Goal: Task Accomplishment & Management: Complete application form

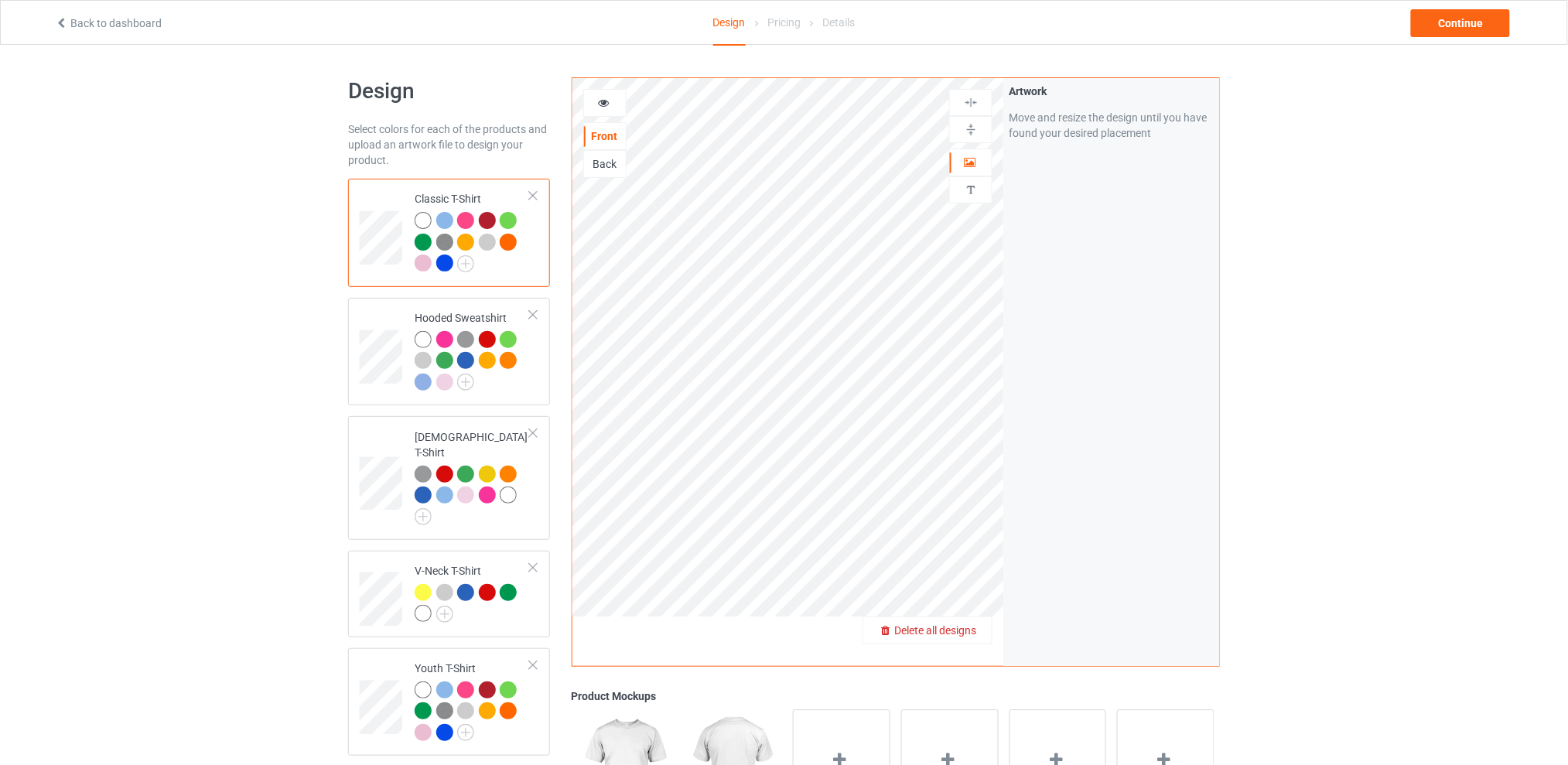
click at [969, 628] on span "Delete all designs" at bounding box center [935, 630] width 82 height 12
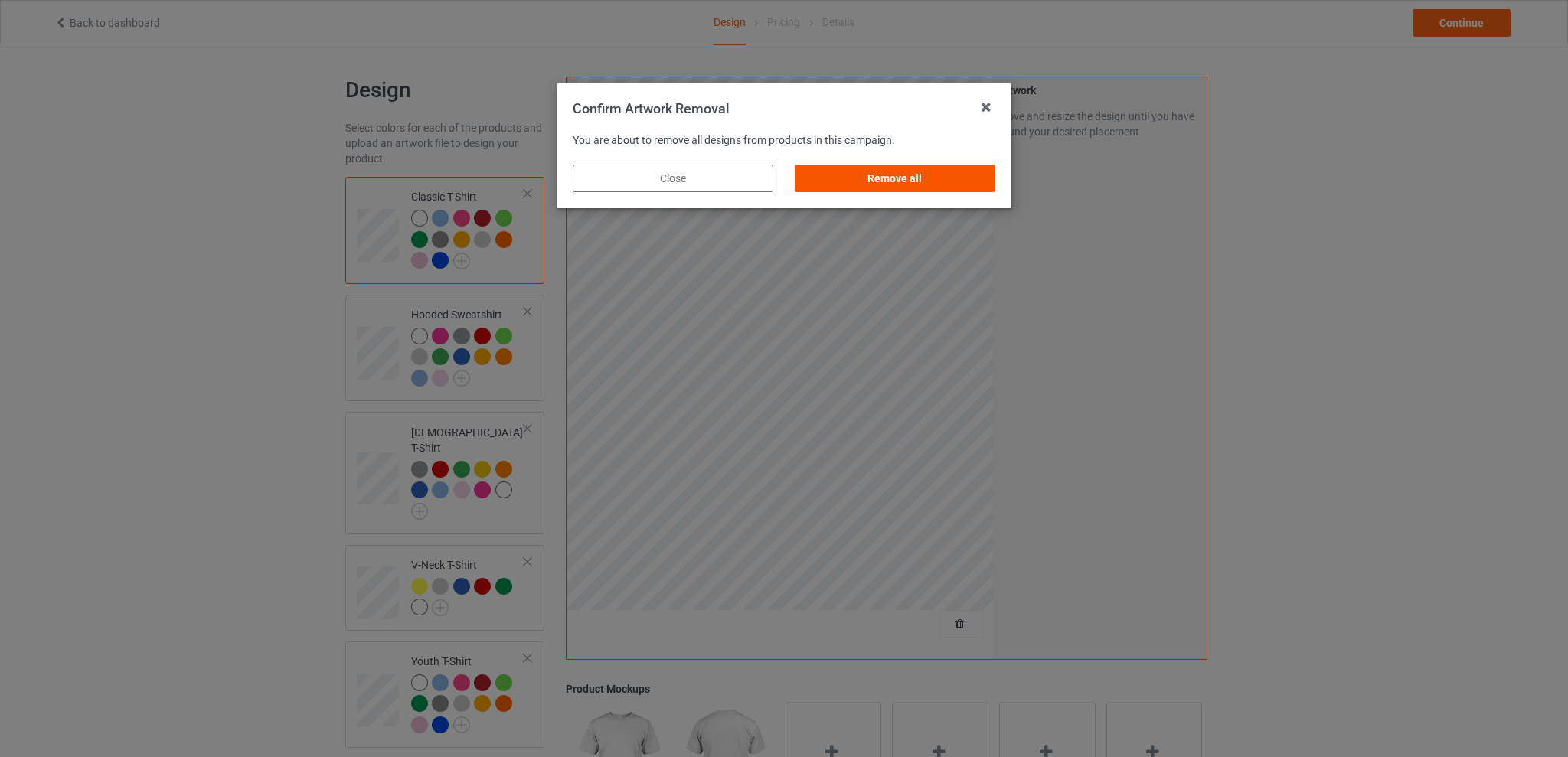
click at [904, 177] on div "Remove all" at bounding box center [895, 178] width 201 height 28
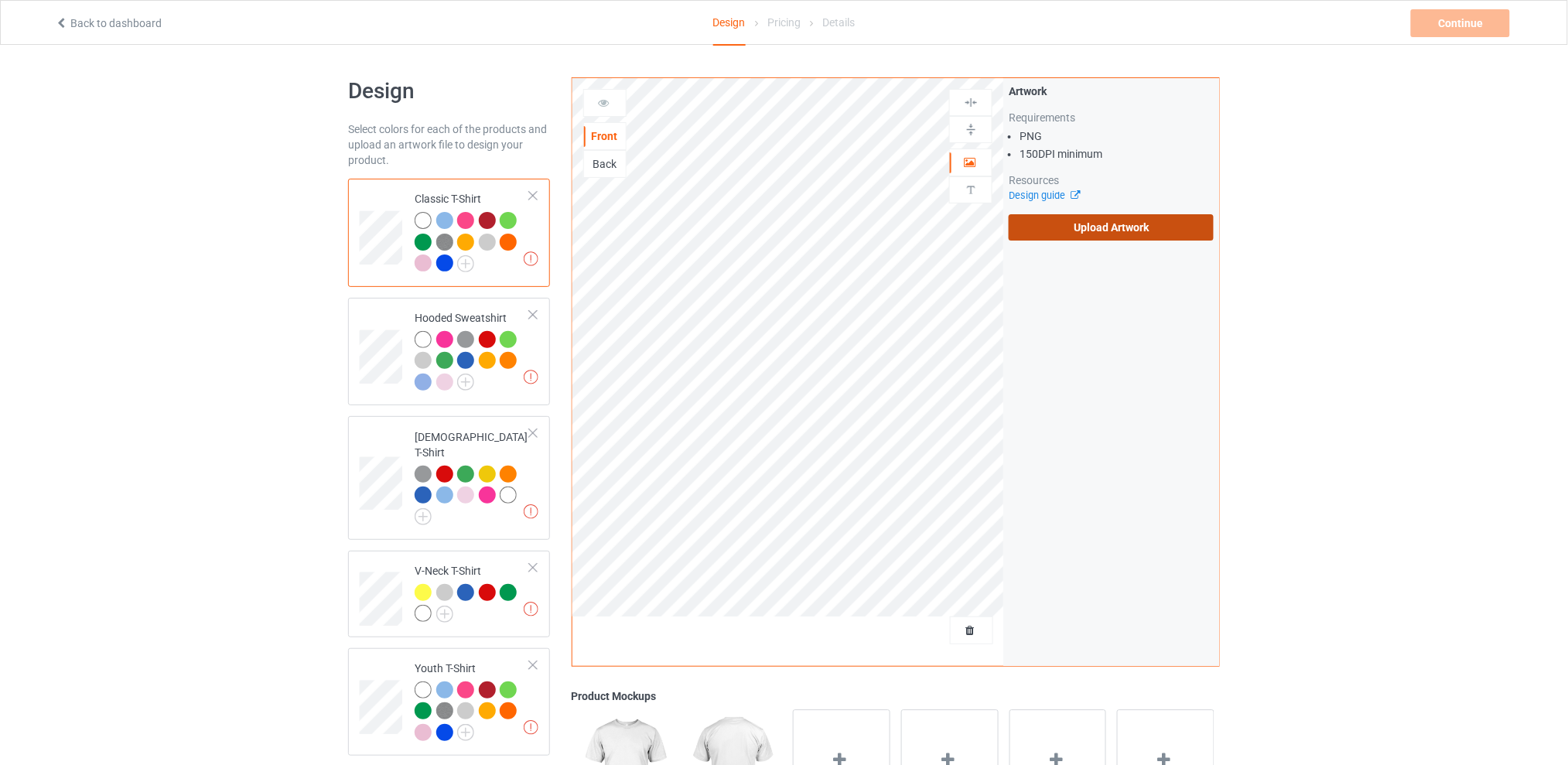
click at [1110, 232] on label "Upload Artwork" at bounding box center [1111, 227] width 205 height 26
click at [0, 0] on input "Upload Artwork" at bounding box center [0, 0] width 0 height 0
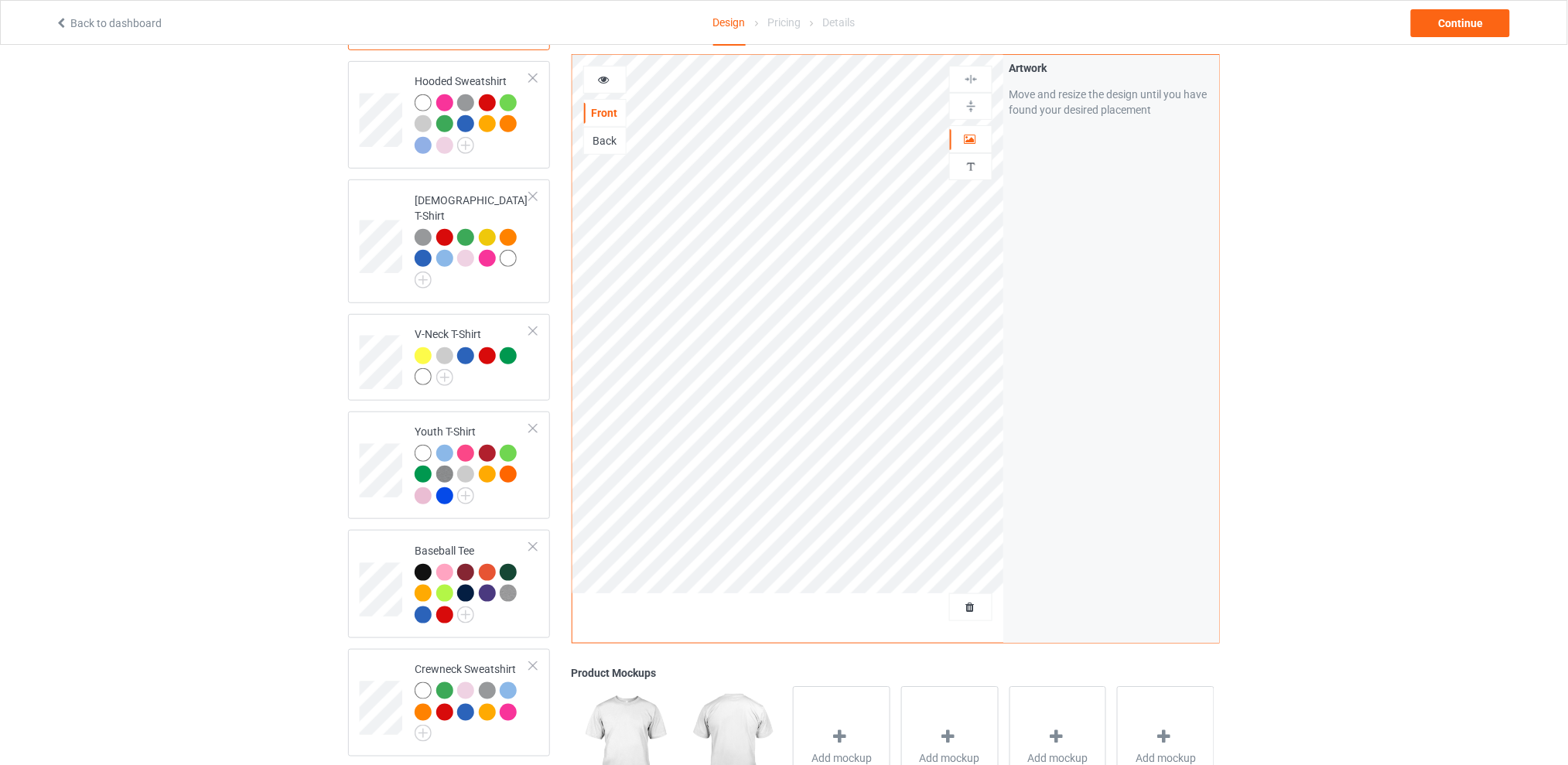
scroll to position [30, 0]
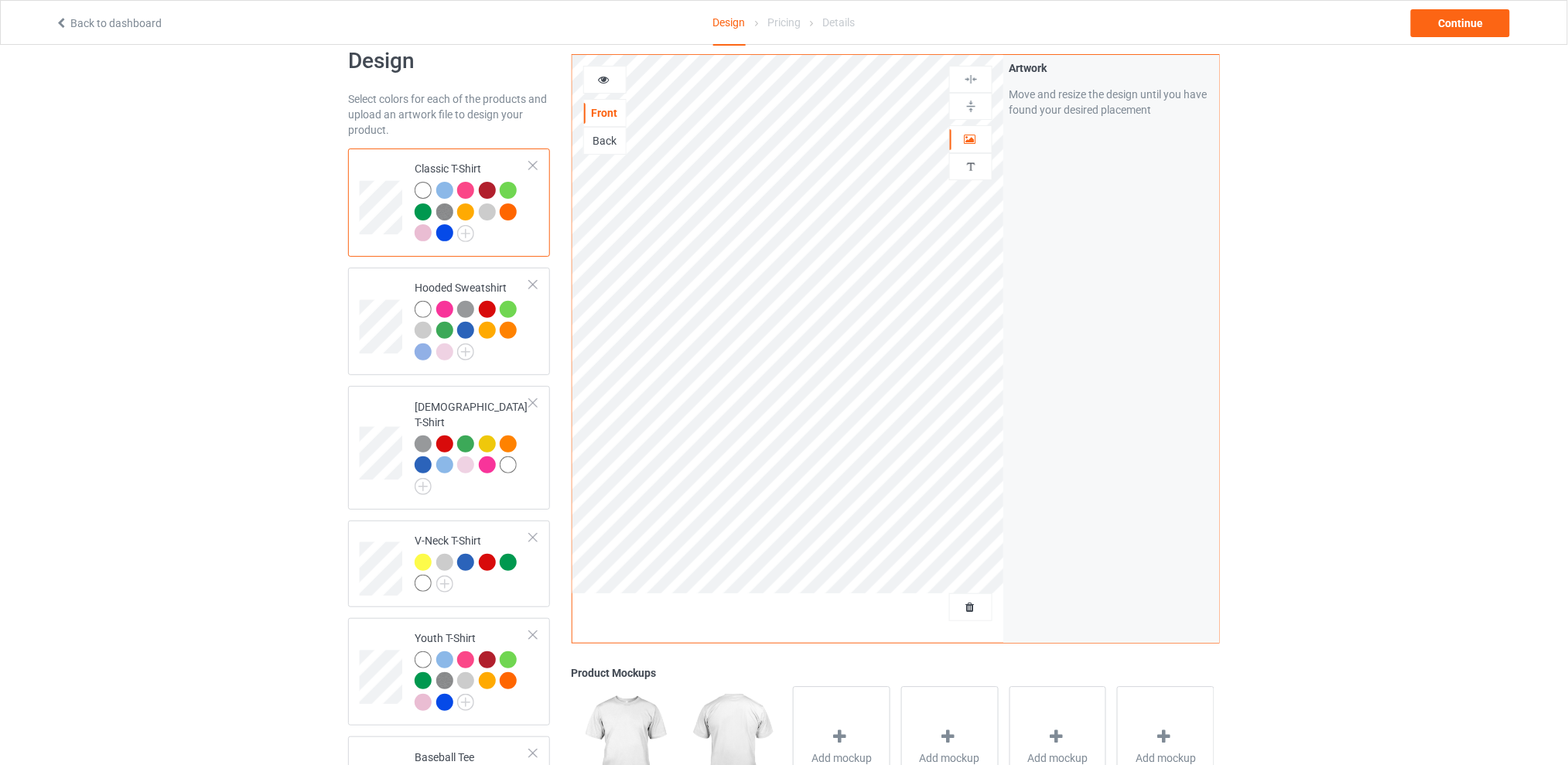
click at [504, 187] on div at bounding box center [508, 190] width 17 height 17
click at [508, 187] on div at bounding box center [508, 190] width 17 height 17
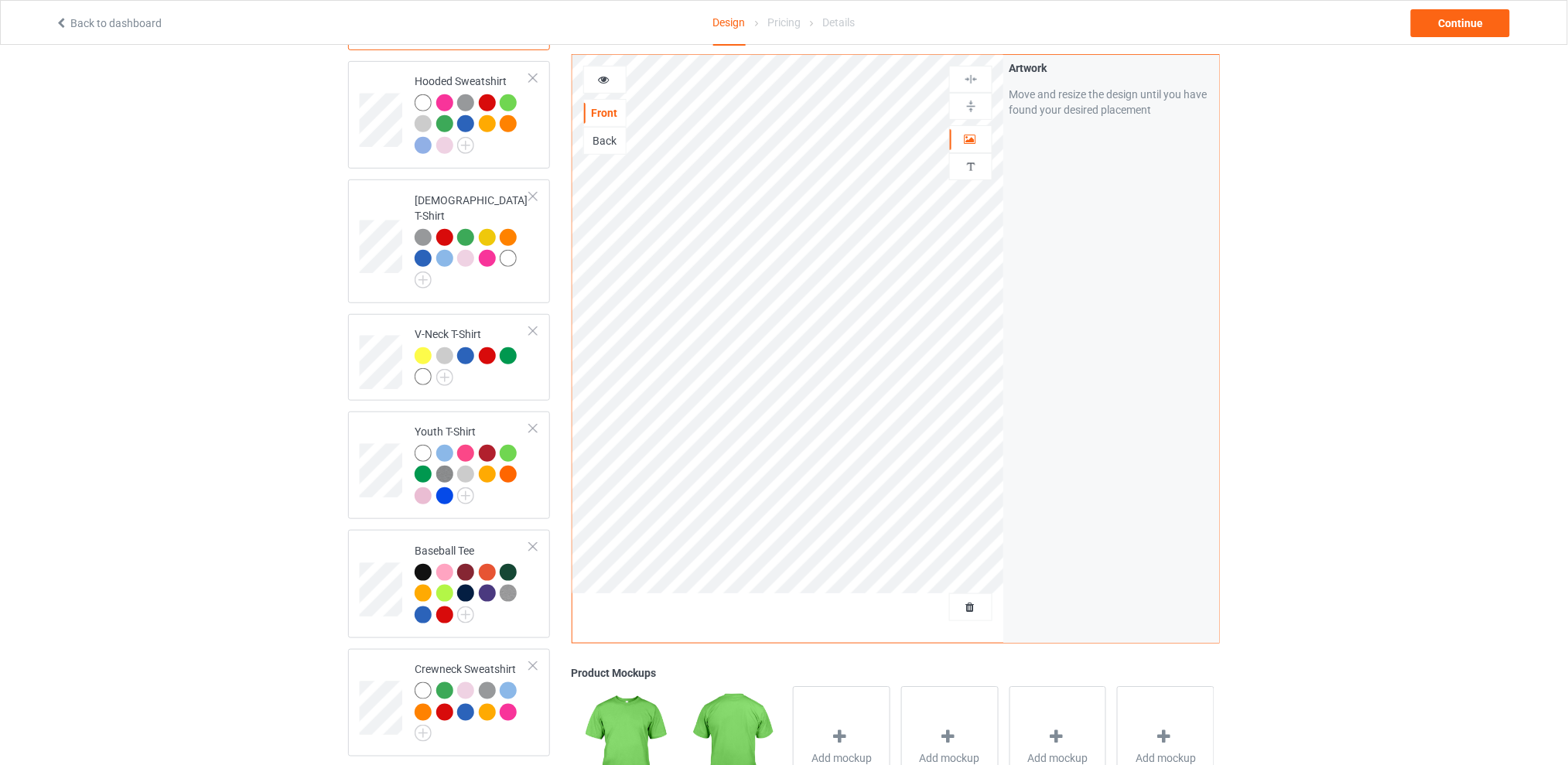
scroll to position [30, 0]
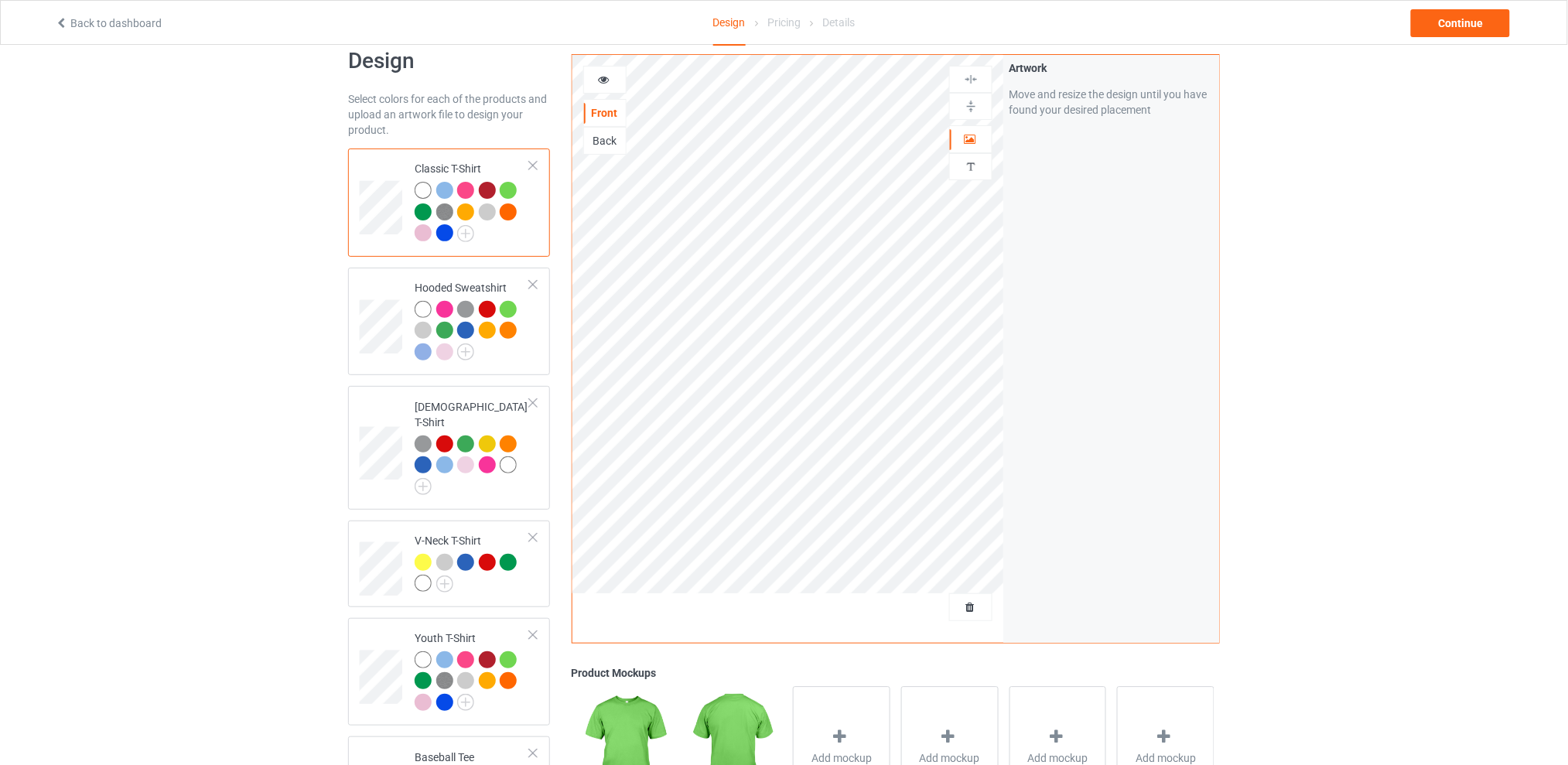
click at [603, 149] on div "Back" at bounding box center [605, 141] width 43 height 28
click at [604, 136] on div "Back" at bounding box center [605, 141] width 41 height 16
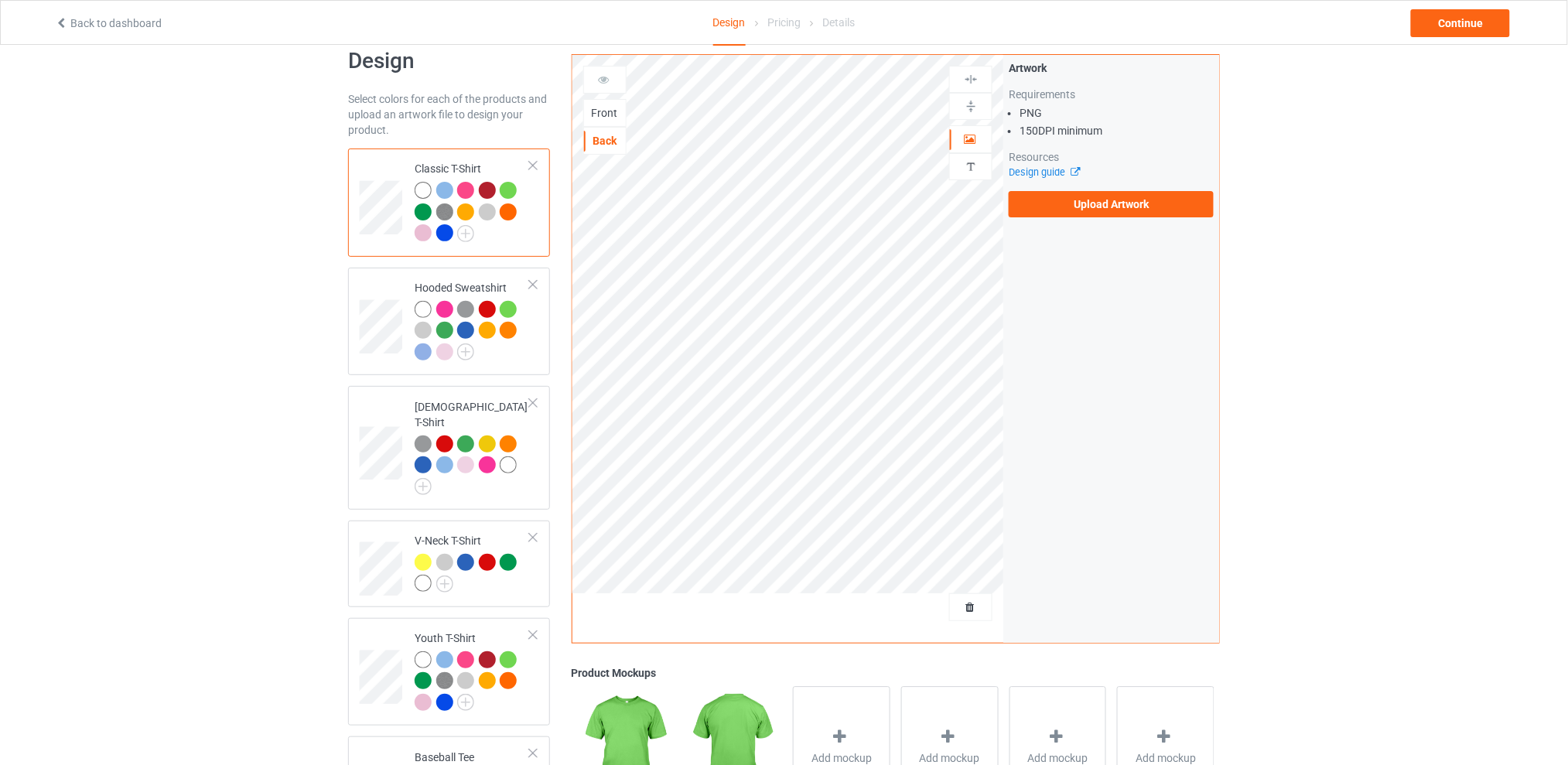
click at [605, 115] on div "Front" at bounding box center [605, 112] width 41 height 16
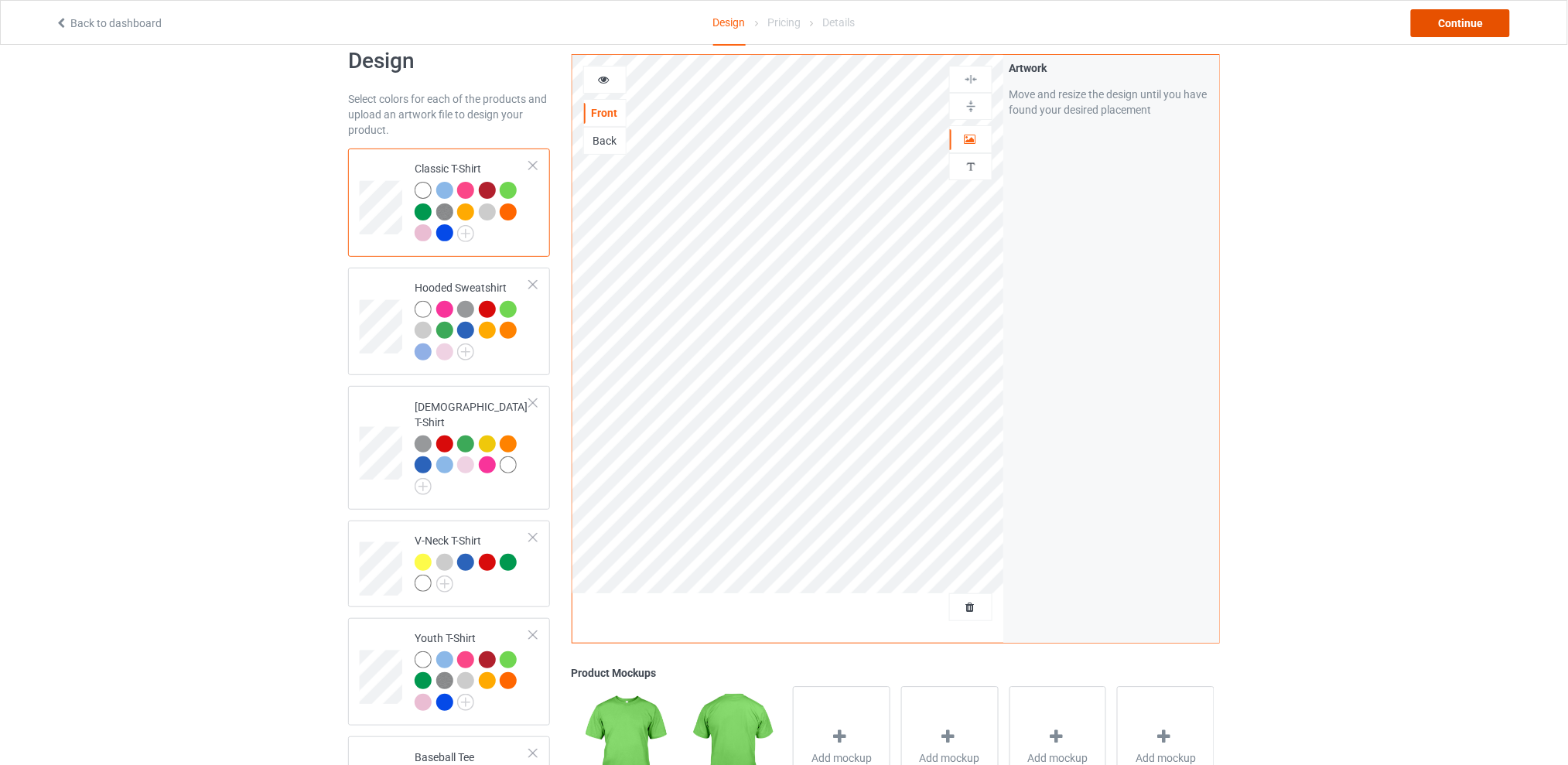
click at [1446, 25] on div "Continue" at bounding box center [1460, 23] width 99 height 28
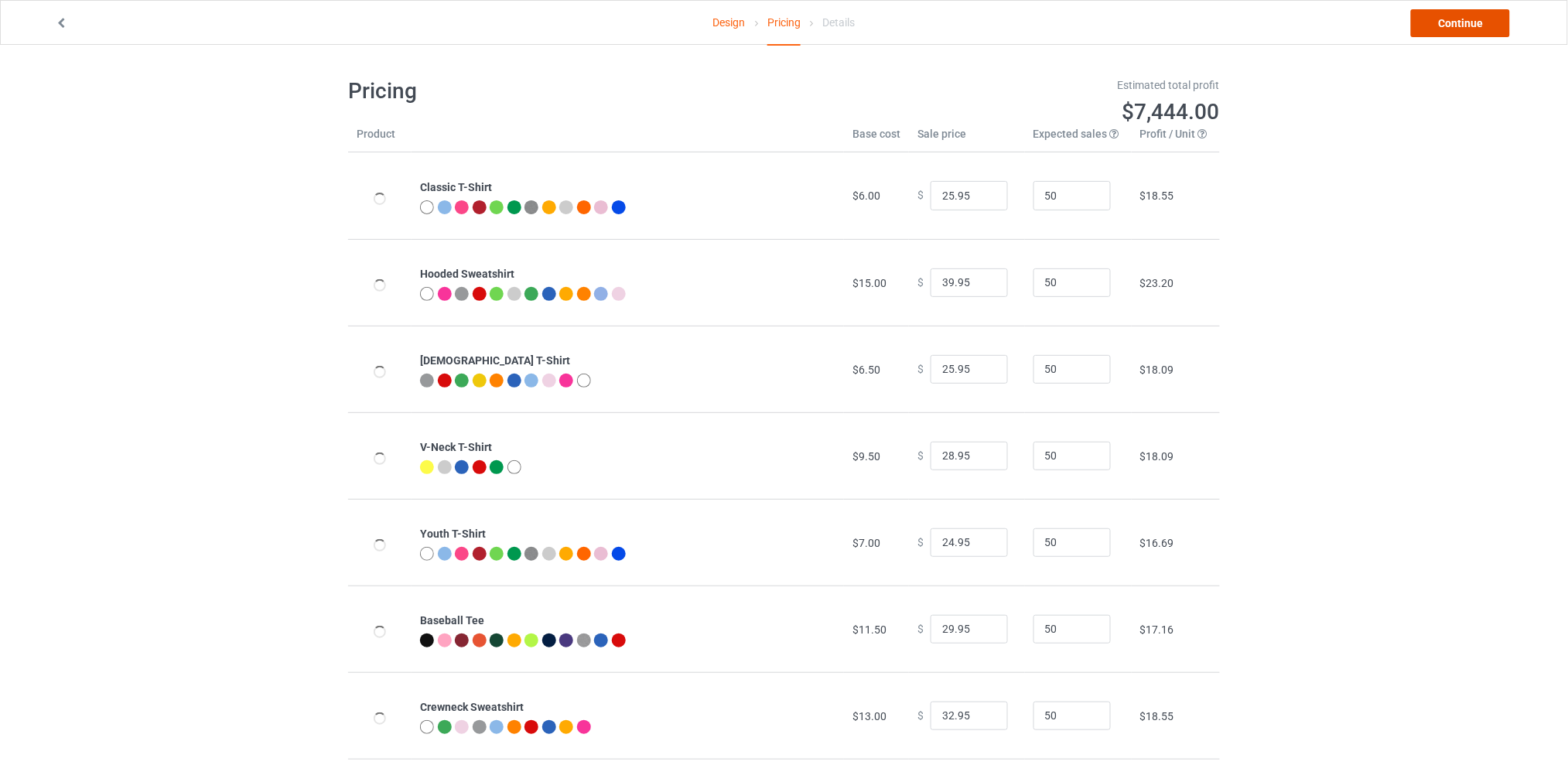
click at [1441, 29] on link "Continue" at bounding box center [1460, 23] width 99 height 28
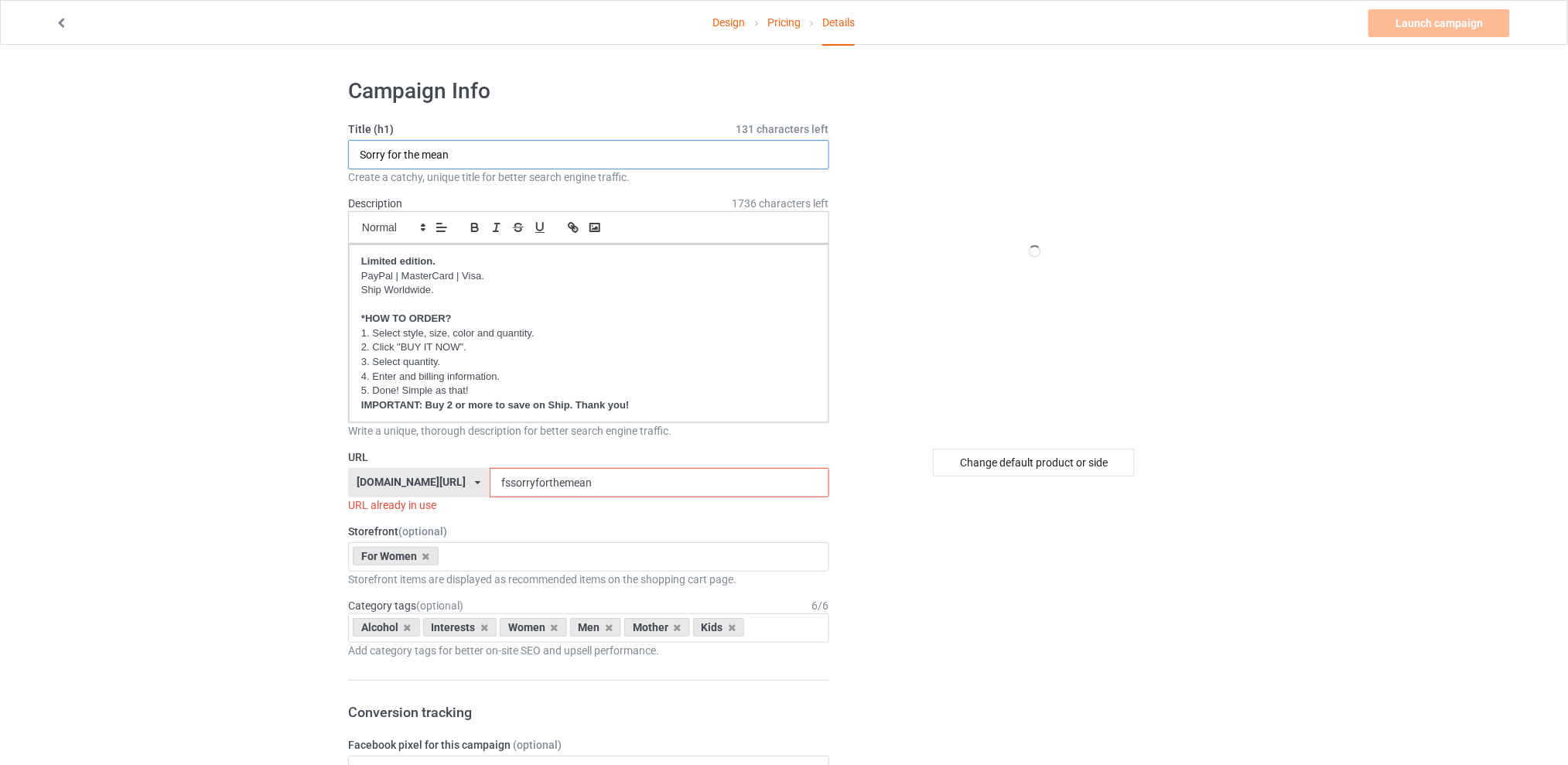
drag, startPoint x: 474, startPoint y: 155, endPoint x: 304, endPoint y: 160, distance: 170.1
type input "I'm not like other girls I'm like my dad"
drag, startPoint x: 617, startPoint y: 481, endPoint x: 504, endPoint y: 482, distance: 113.0
click at [504, 482] on input "fssorryforthemean" at bounding box center [659, 483] width 339 height 30
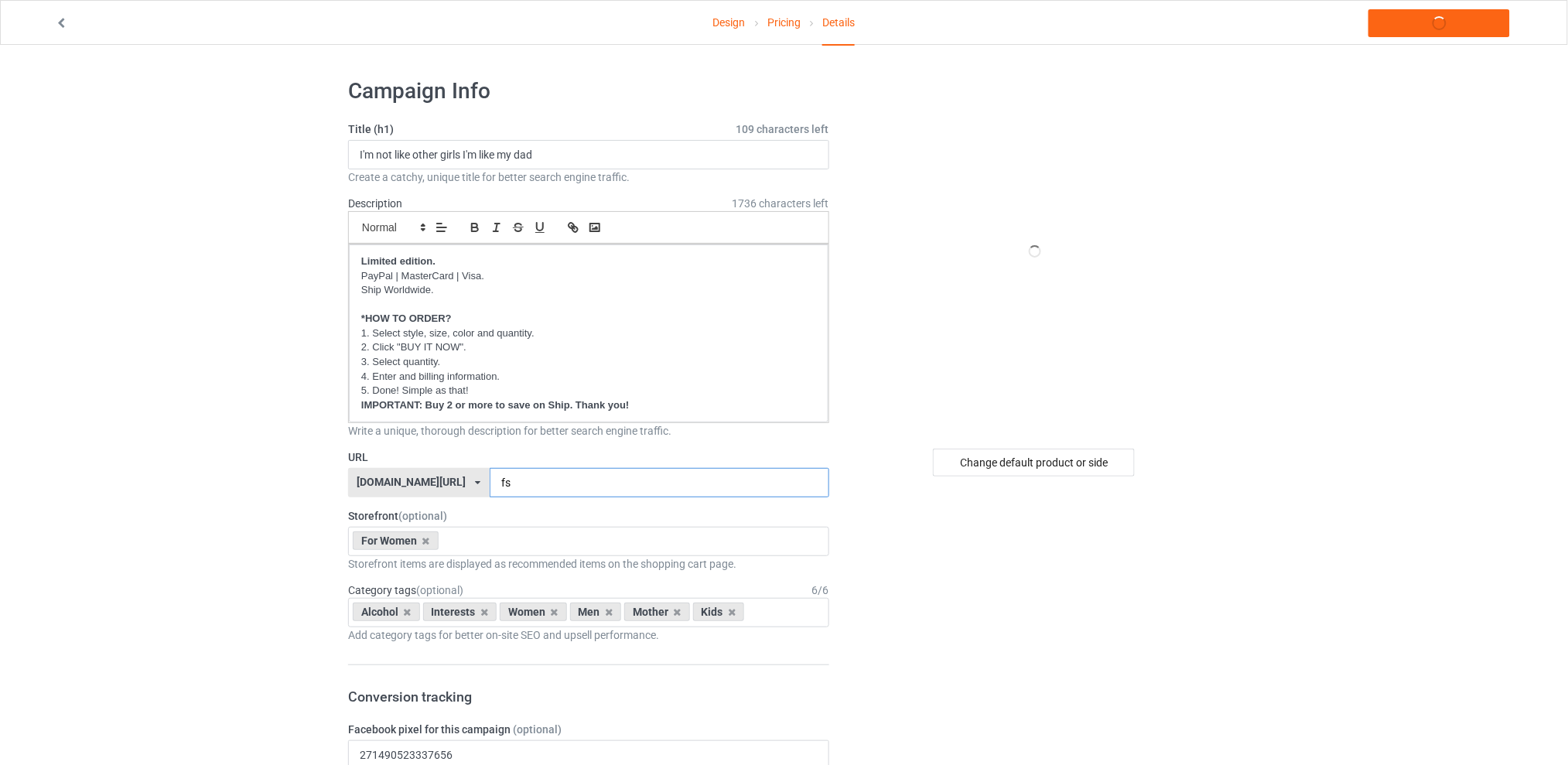
type input "f"
type input "fsimlikedad"
click at [410, 610] on icon at bounding box center [407, 612] width 7 height 10
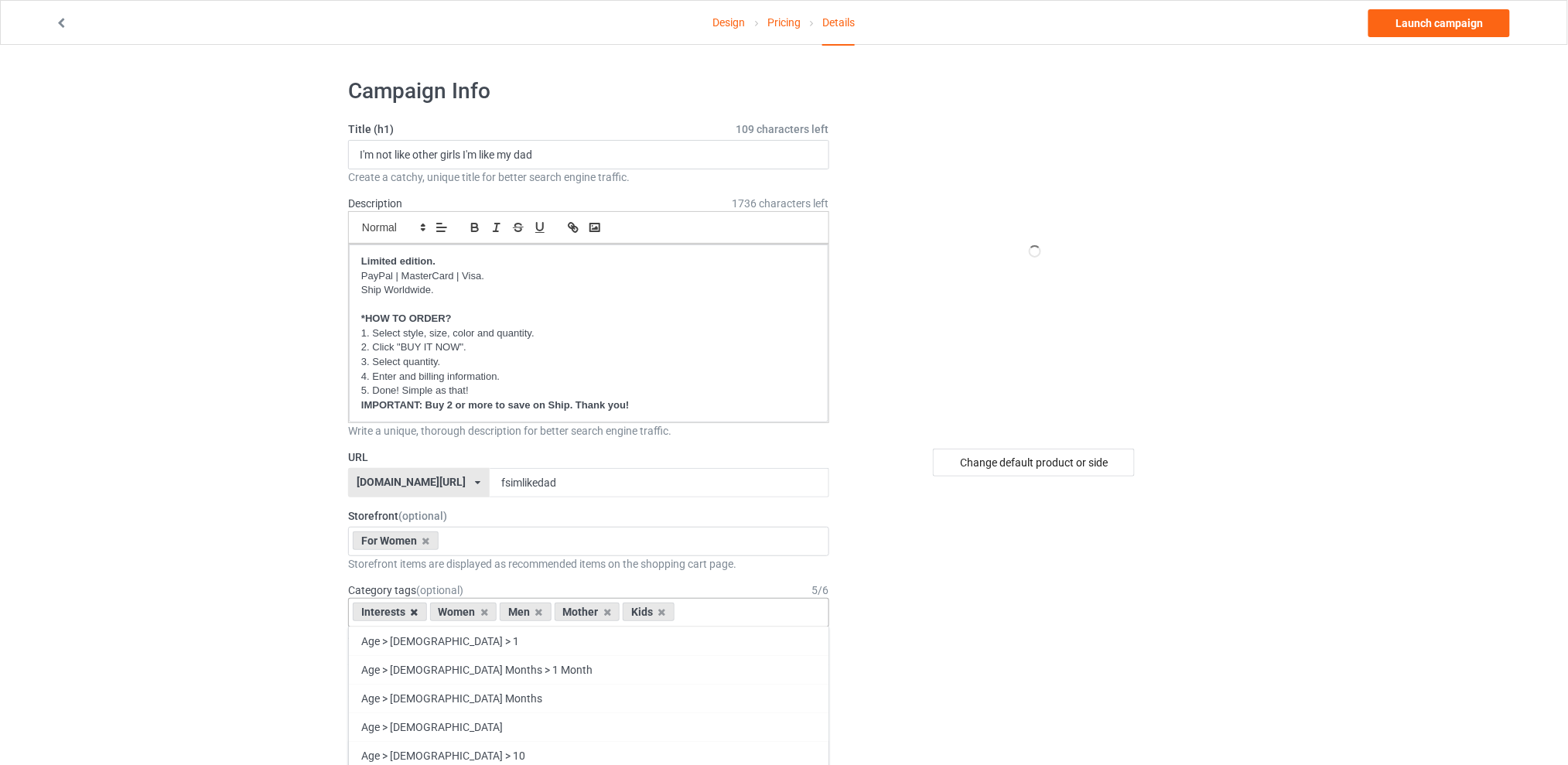
click at [412, 613] on icon at bounding box center [414, 612] width 7 height 10
click at [462, 611] on icon at bounding box center [462, 612] width 7 height 10
click at [475, 610] on icon at bounding box center [475, 612] width 7 height 10
click at [463, 614] on icon at bounding box center [462, 612] width 7 height 10
click at [482, 540] on div "For Women Best Sellers Best Friend Sister - Aunt [DATE] For Christmas Sistaaaaa…" at bounding box center [589, 542] width 482 height 30
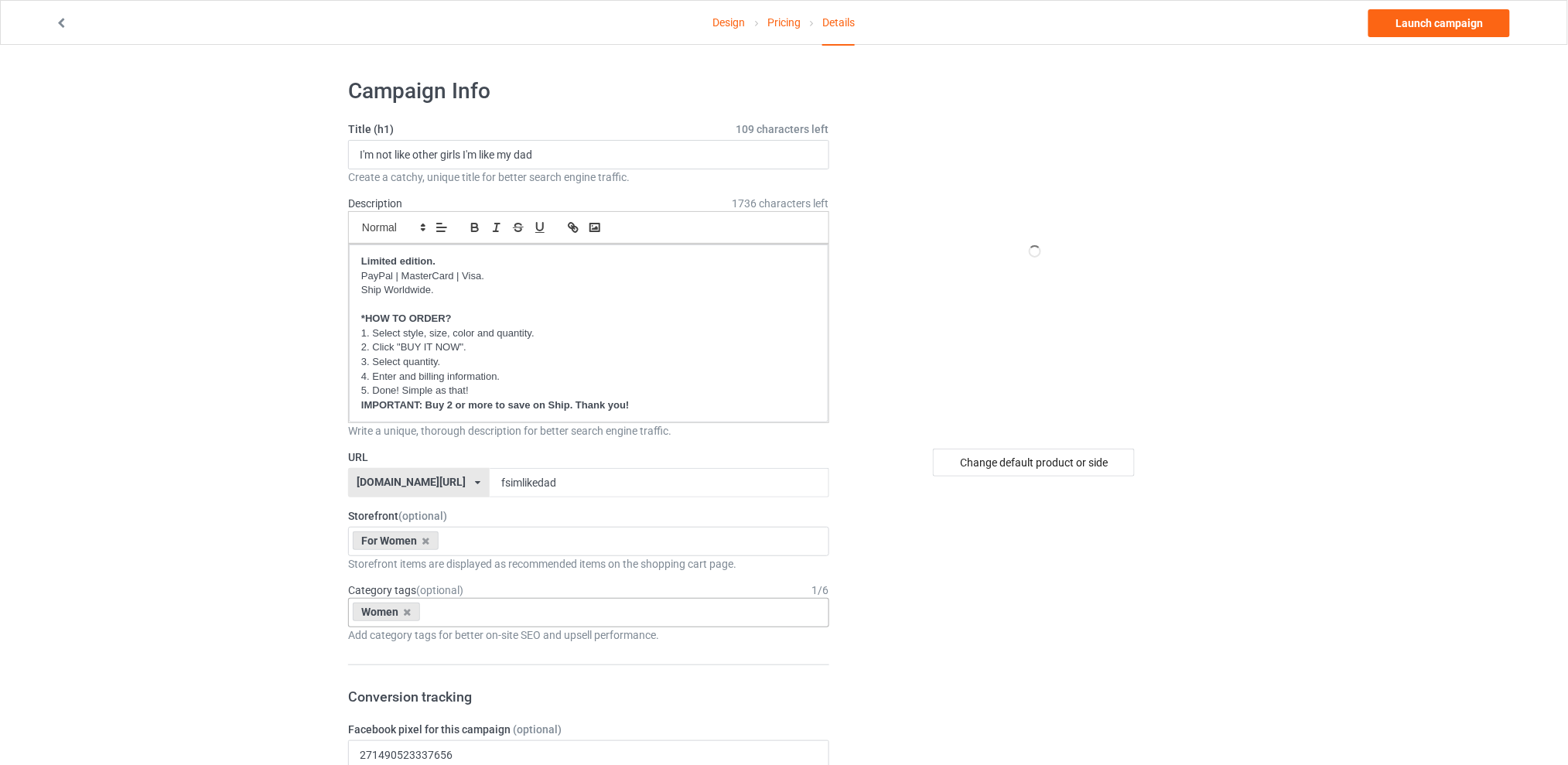
click at [1029, 462] on div "Change default product or side" at bounding box center [1034, 462] width 202 height 28
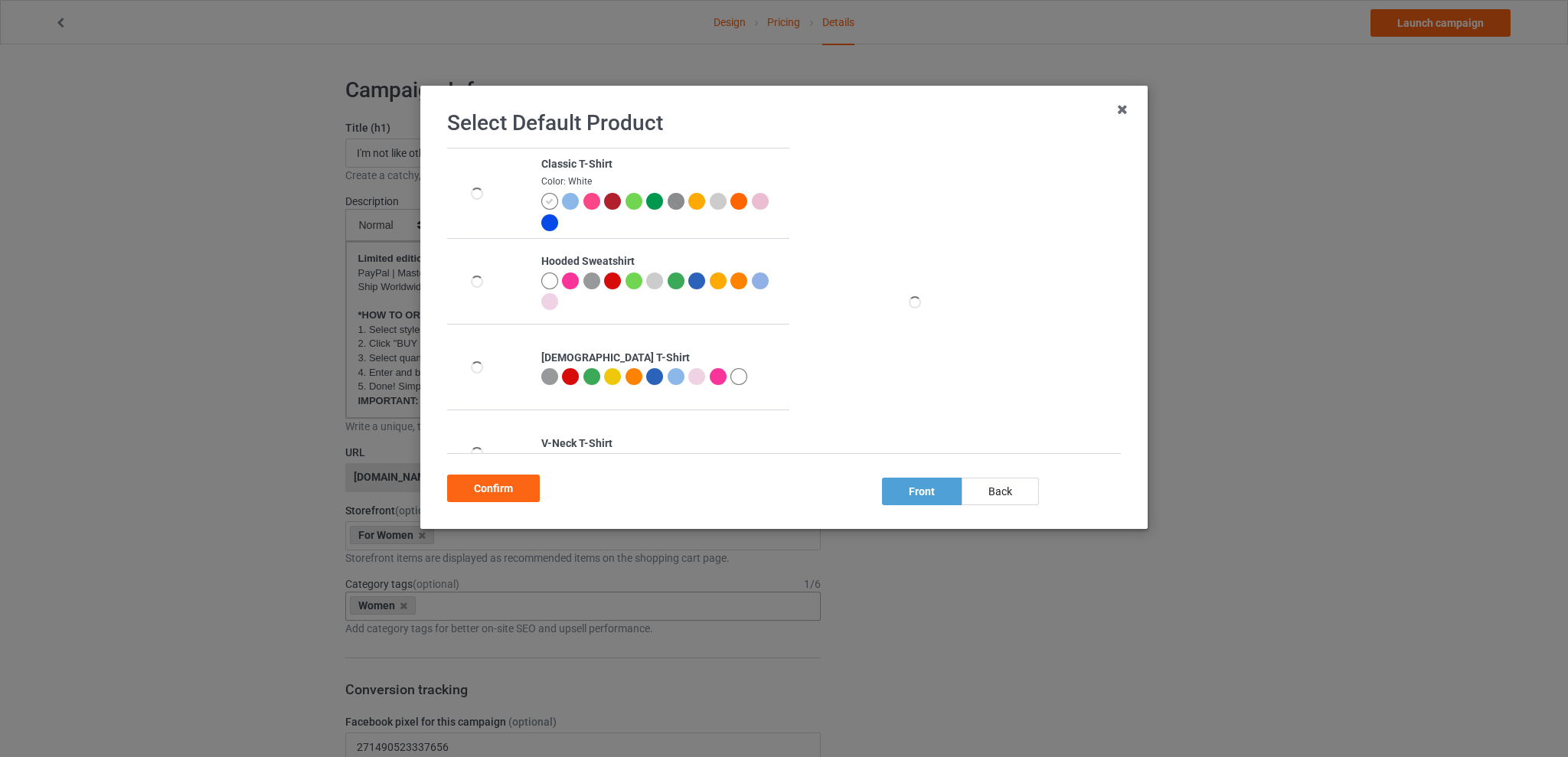
click at [583, 375] on div at bounding box center [591, 376] width 17 height 17
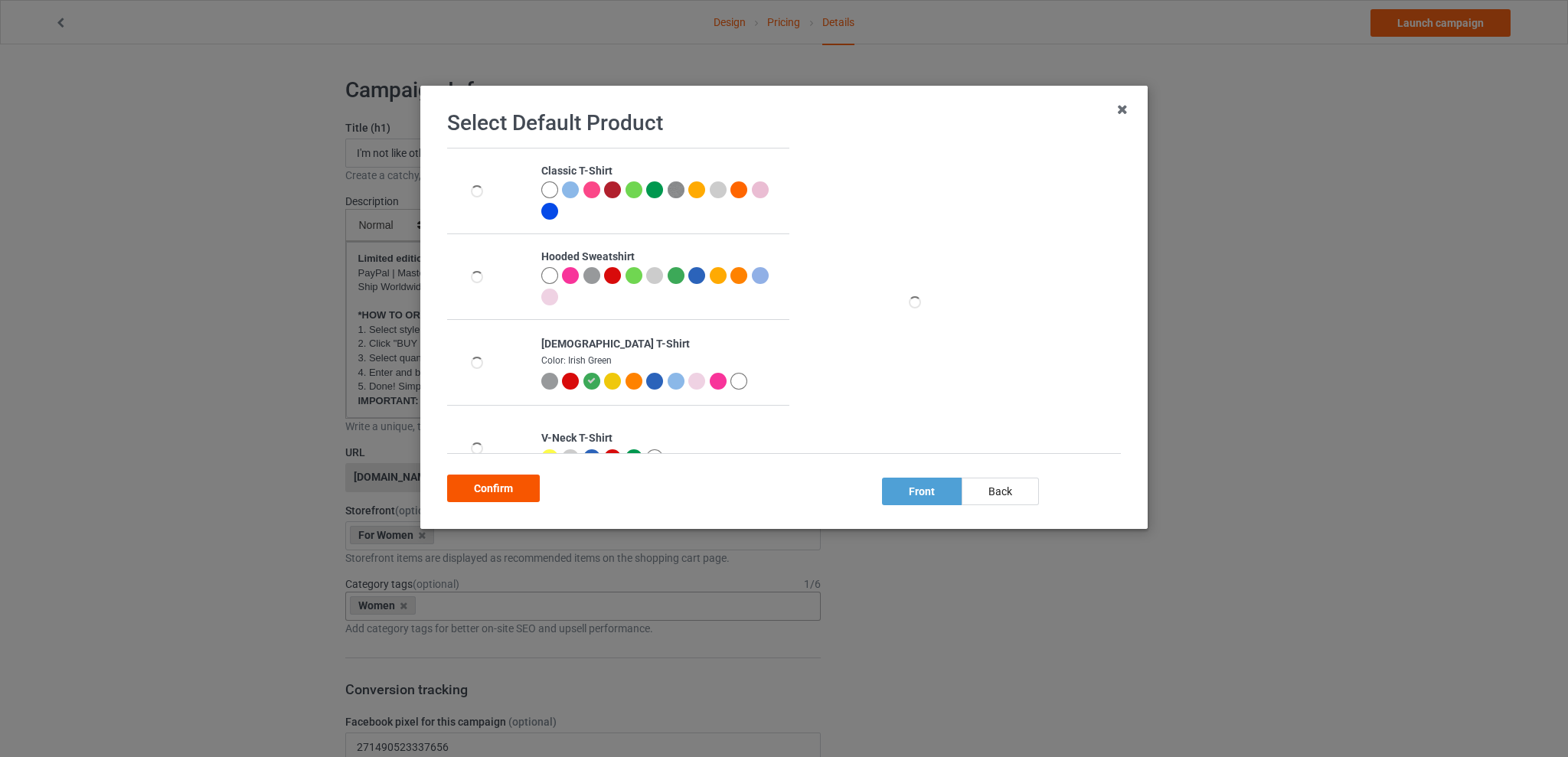
click at [508, 484] on div "Confirm" at bounding box center [493, 489] width 93 height 28
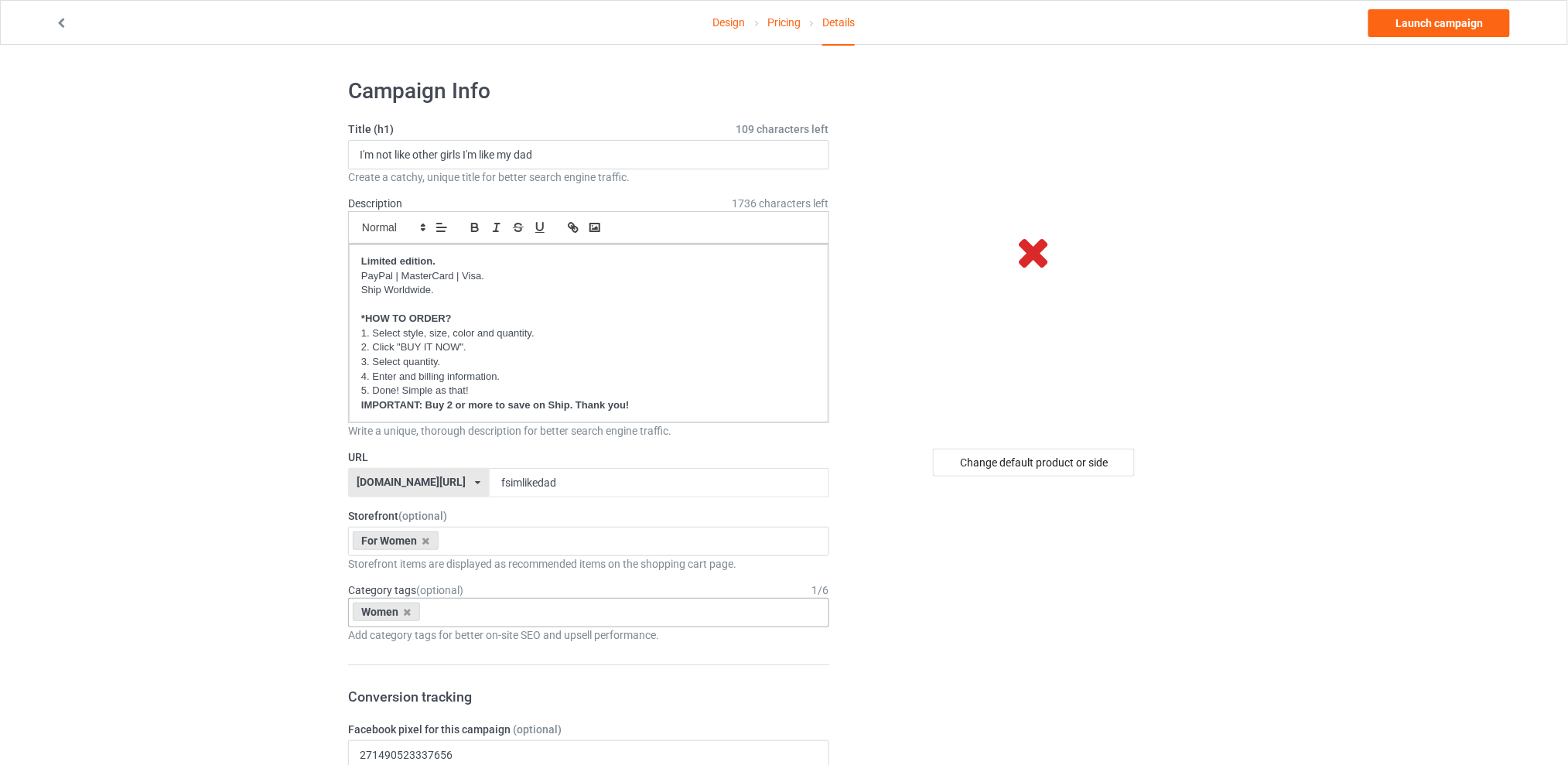
click at [722, 16] on link "Design" at bounding box center [729, 22] width 32 height 43
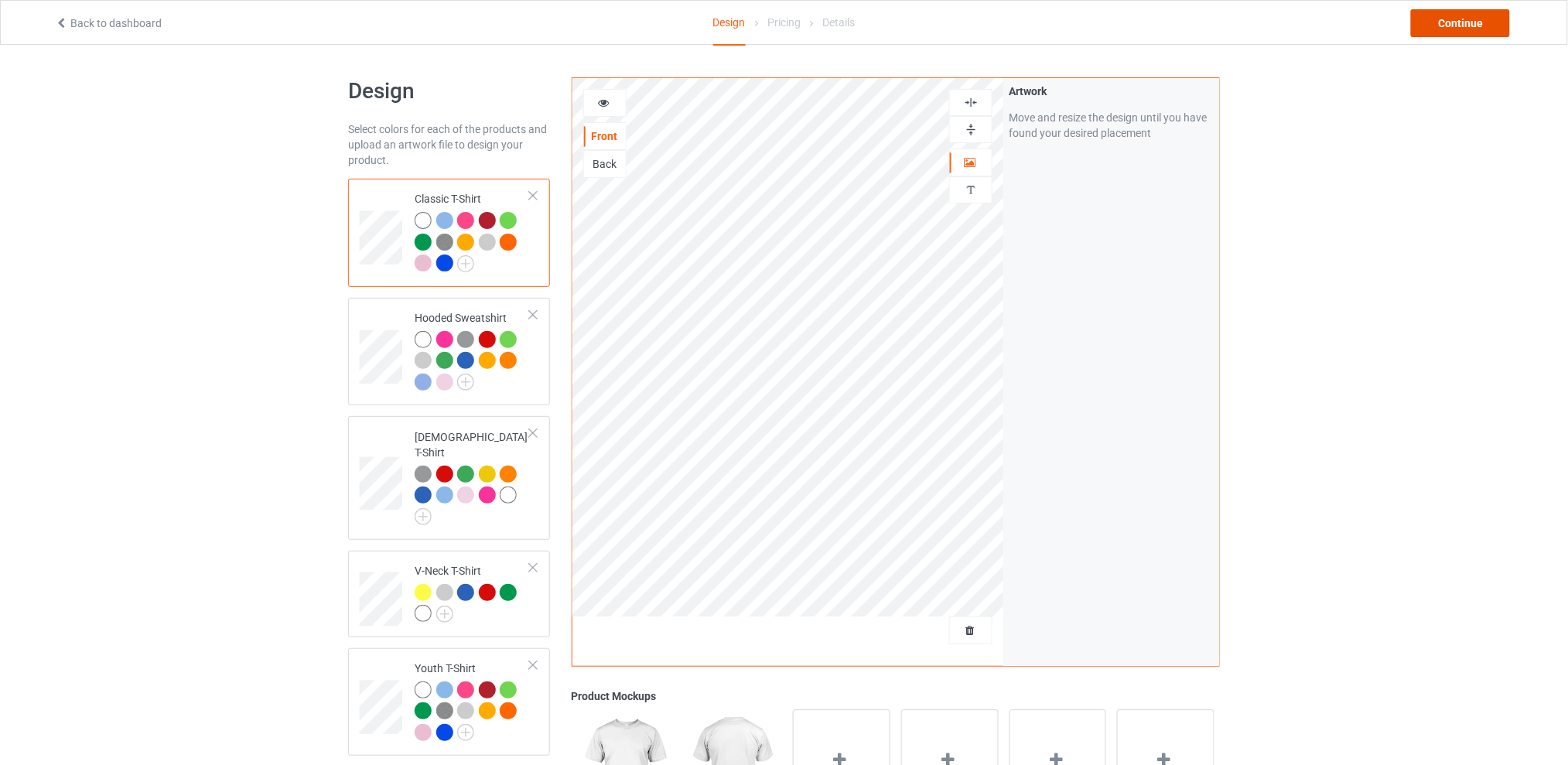
click at [1480, 26] on div "Continue" at bounding box center [1460, 23] width 99 height 28
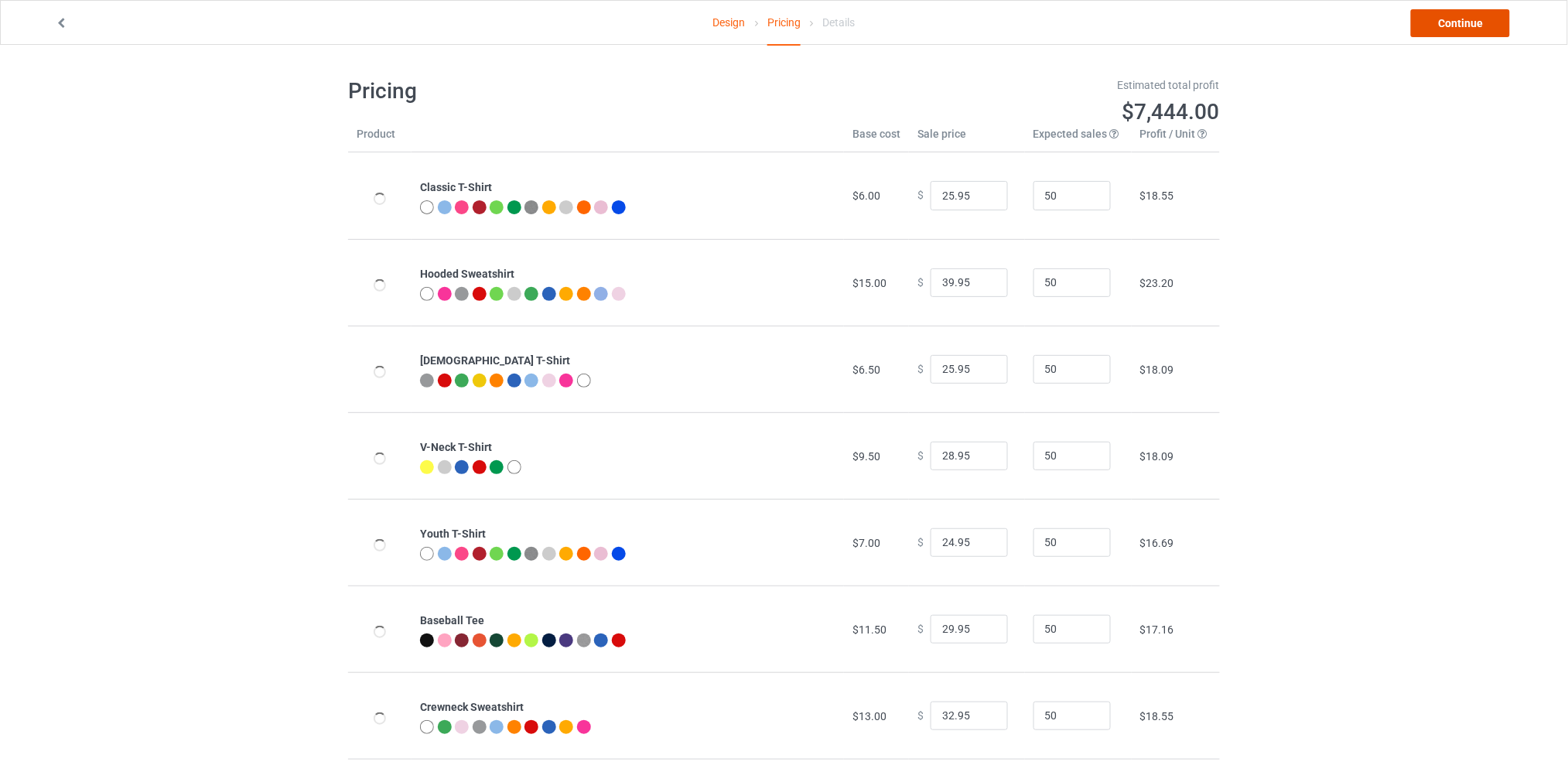
click at [1458, 30] on link "Continue" at bounding box center [1460, 23] width 99 height 28
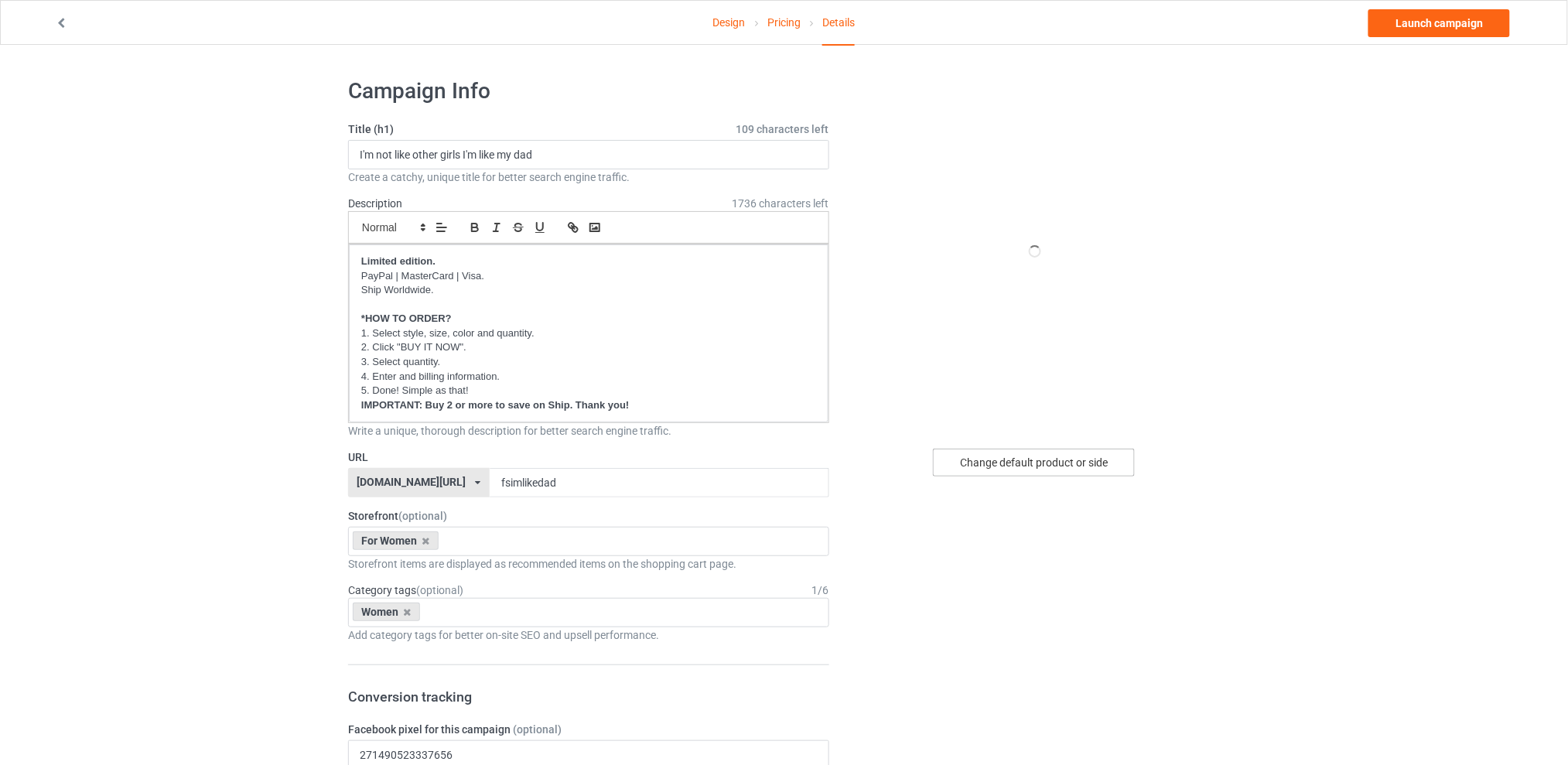
click at [997, 471] on div "Change default product or side" at bounding box center [1034, 462] width 202 height 28
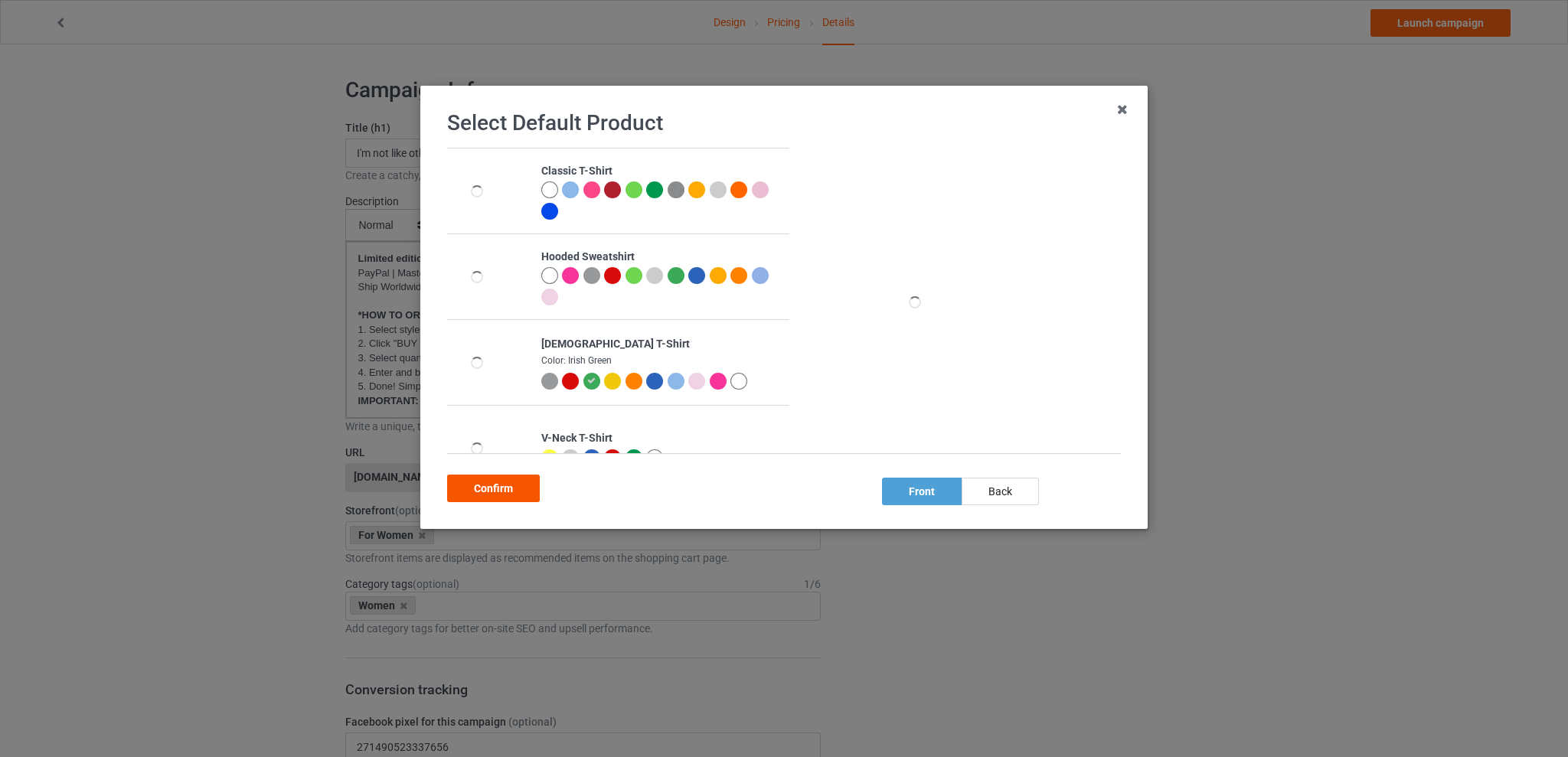
click at [516, 482] on div "Confirm" at bounding box center [493, 489] width 93 height 28
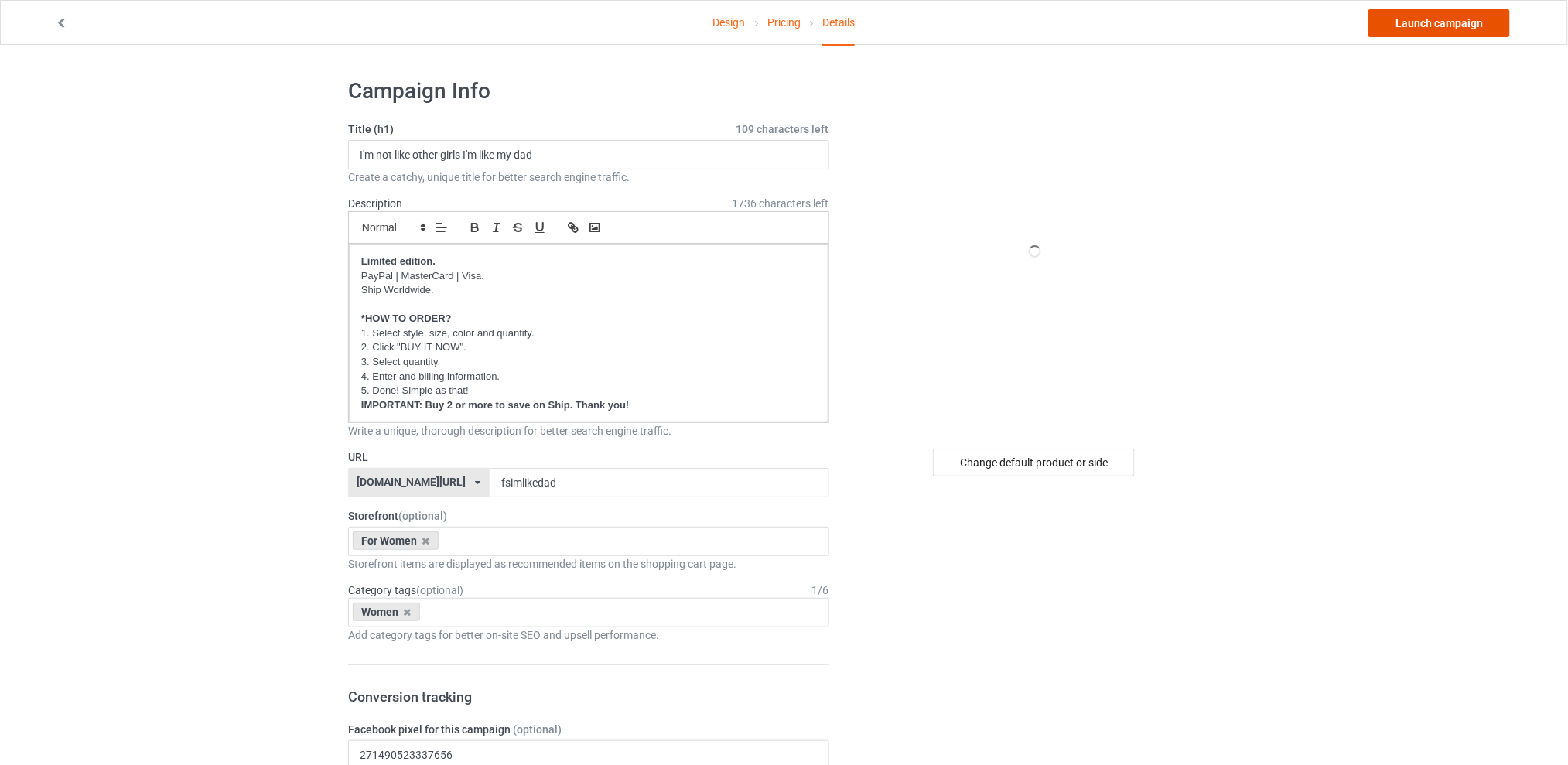
click at [1441, 20] on link "Launch campaign" at bounding box center [1439, 23] width 141 height 28
